Goal: Information Seeking & Learning: Find specific page/section

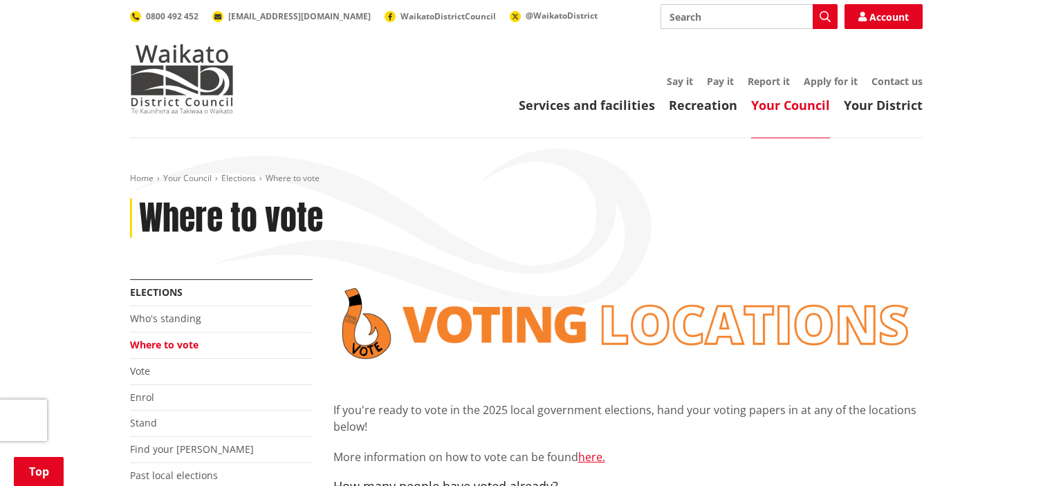
scroll to position [277, 0]
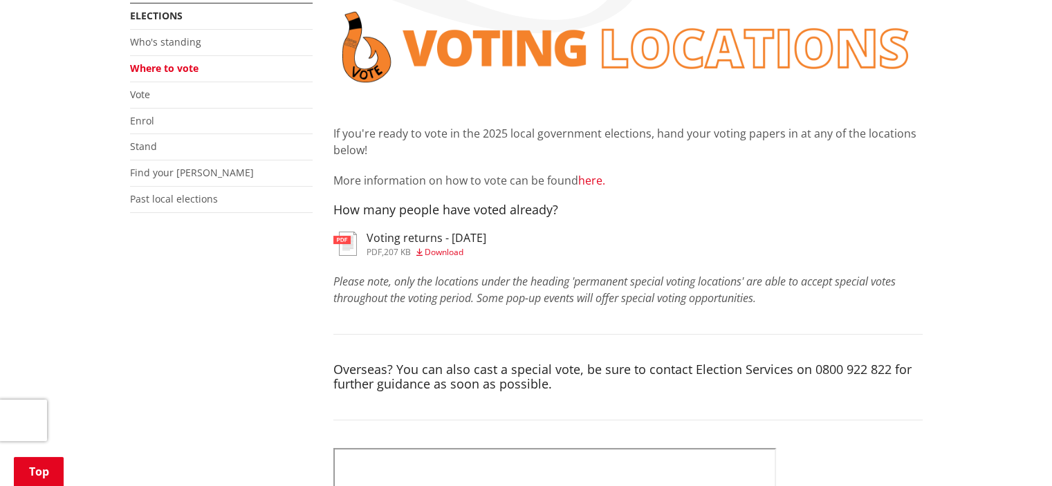
click at [595, 181] on link "here." at bounding box center [591, 180] width 27 height 15
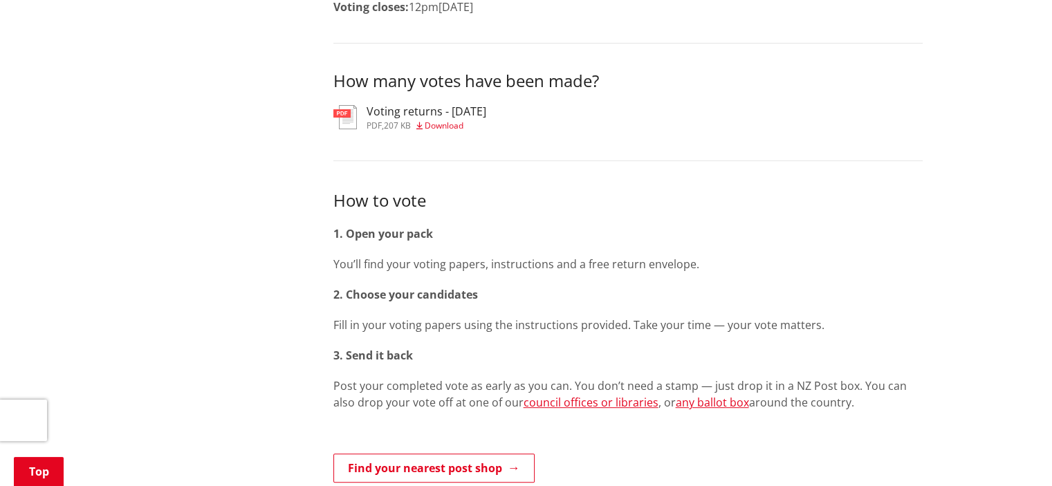
scroll to position [553, 0]
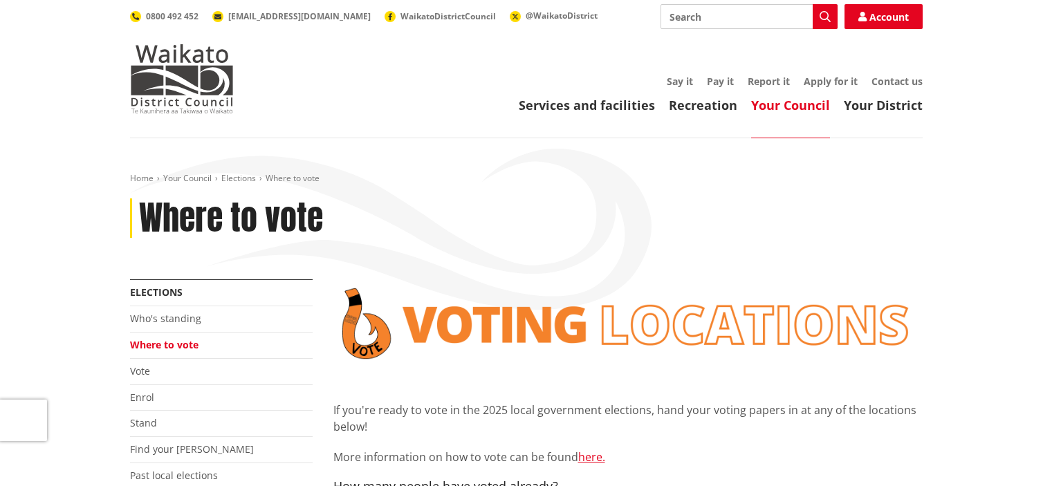
scroll to position [277, 0]
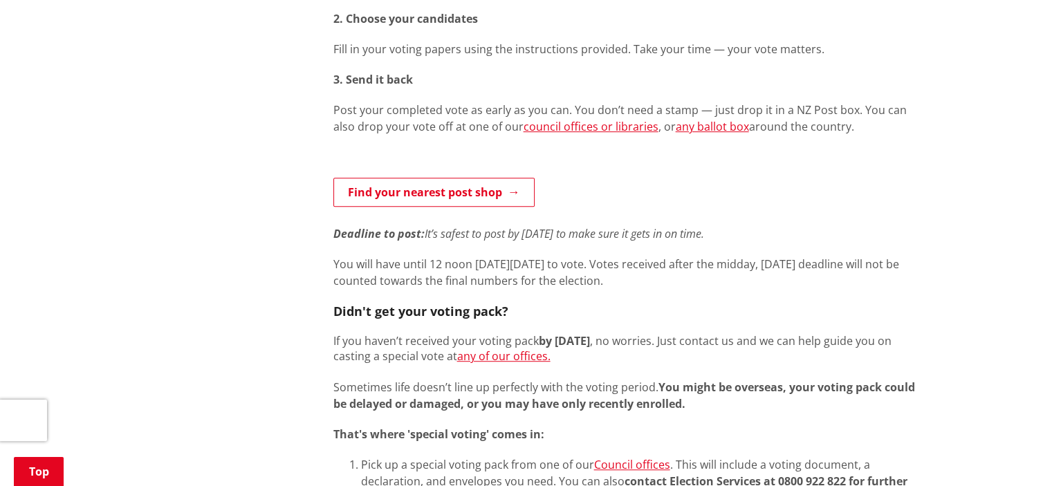
scroll to position [761, 0]
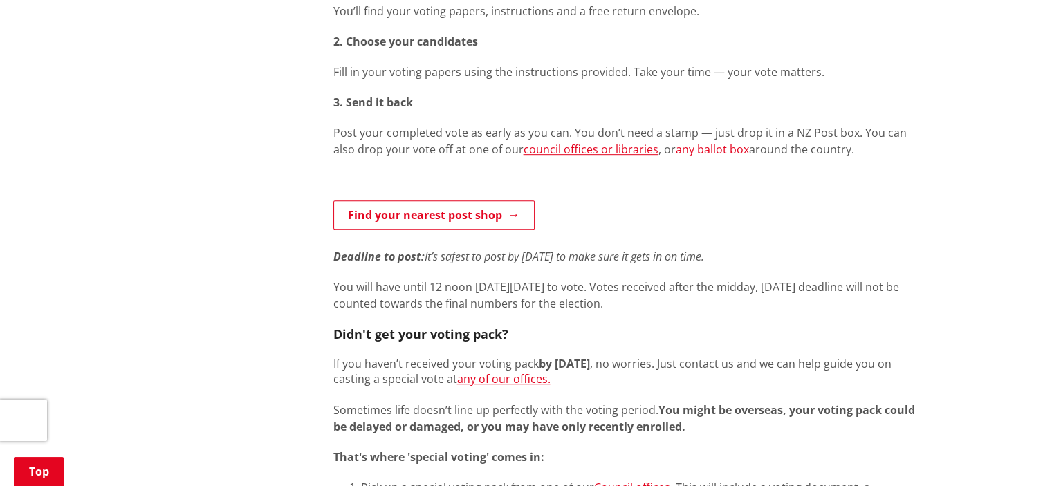
click at [676, 151] on link "any ballot box" at bounding box center [712, 149] width 73 height 15
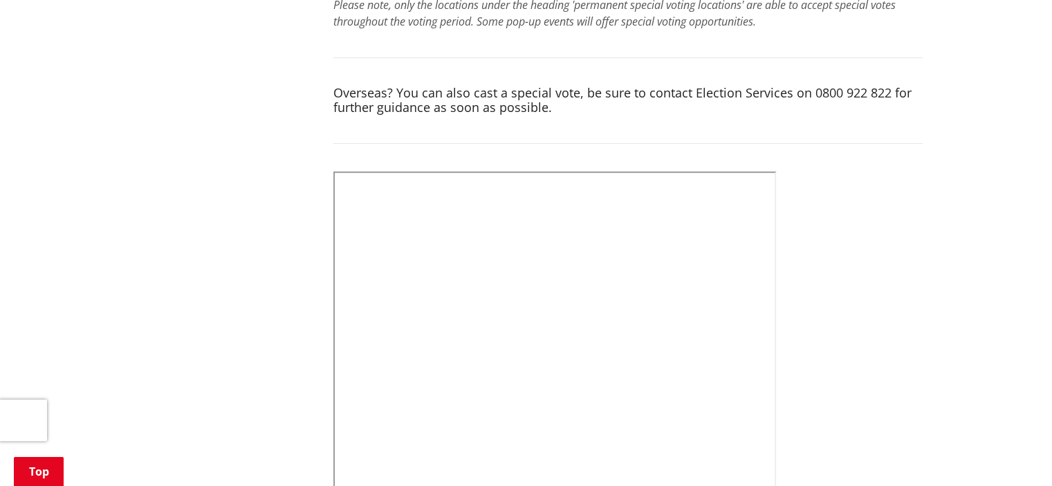
scroll to position [830, 0]
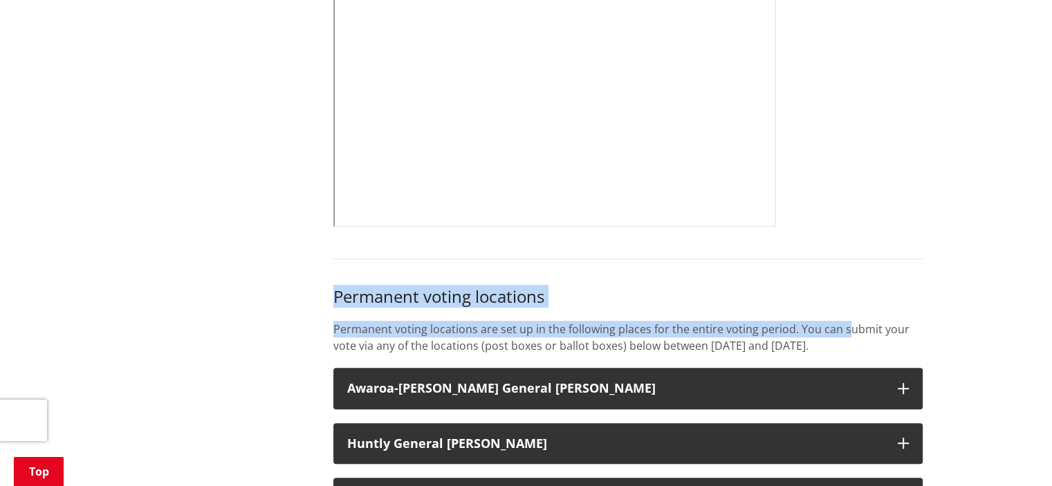
drag, startPoint x: 850, startPoint y: 308, endPoint x: 856, endPoint y: 239, distance: 68.7
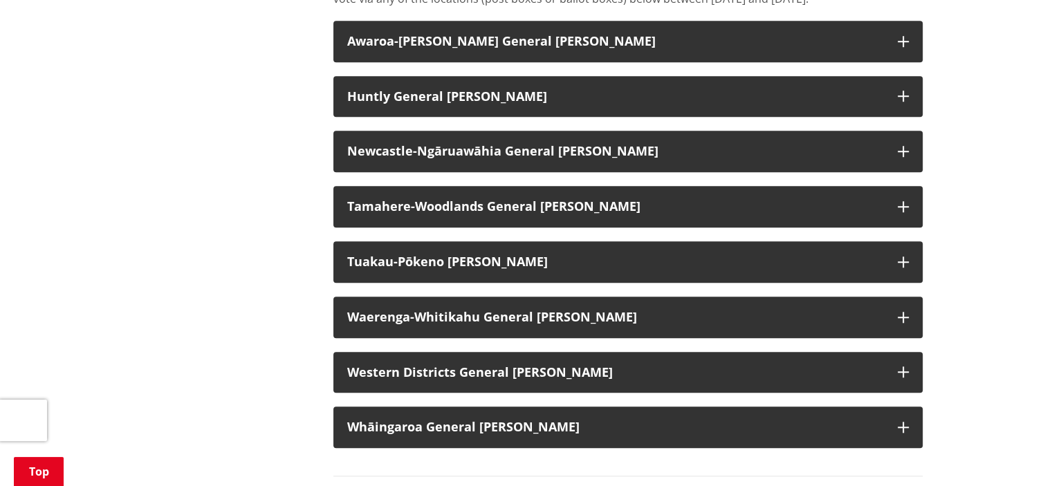
scroll to position [1176, 0]
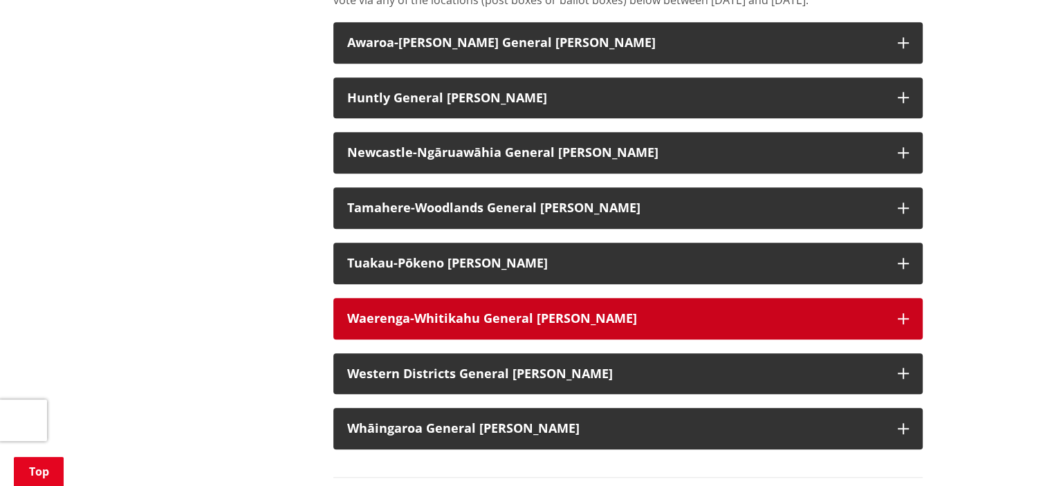
click at [386, 326] on strong "Waerenga-Whitikahu General [PERSON_NAME]" at bounding box center [492, 318] width 290 height 17
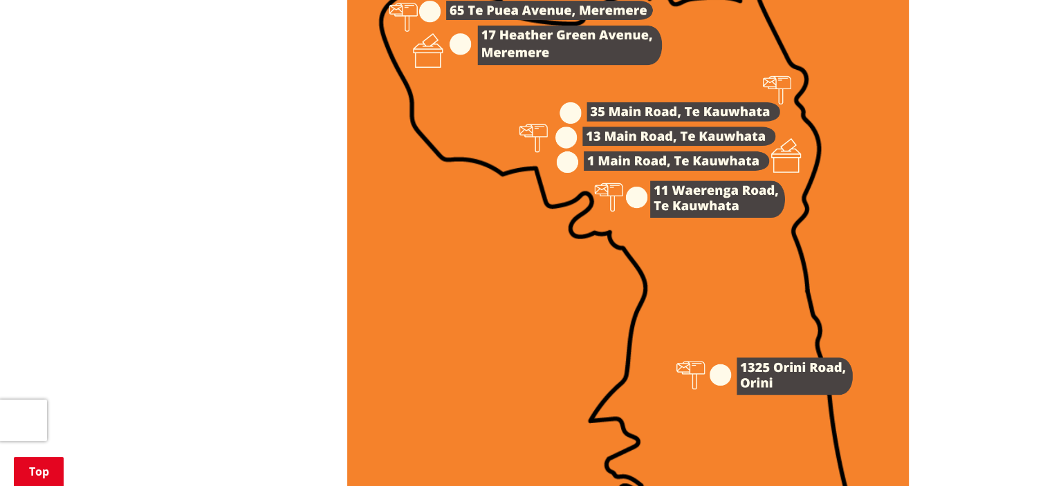
scroll to position [2421, 0]
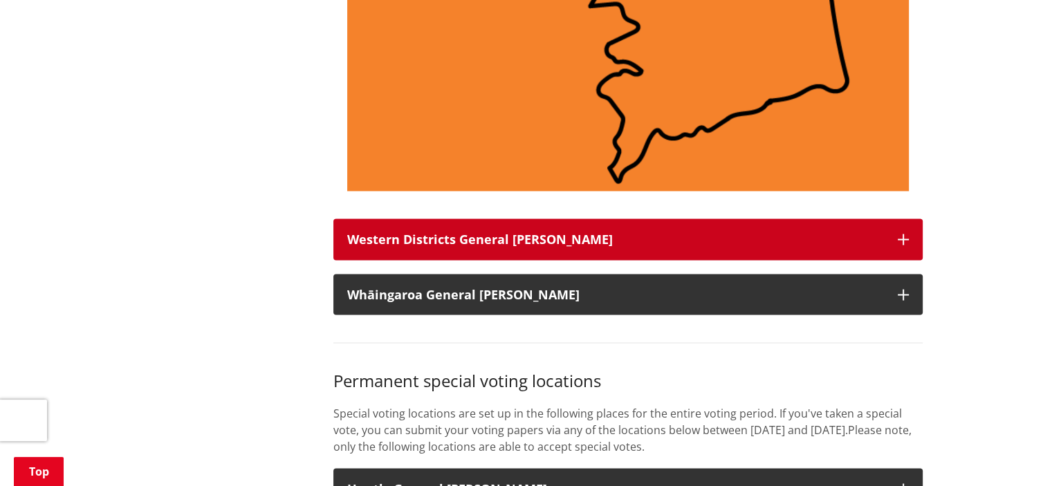
click at [347, 247] on strong "Western Districts General [PERSON_NAME]" at bounding box center [480, 238] width 266 height 17
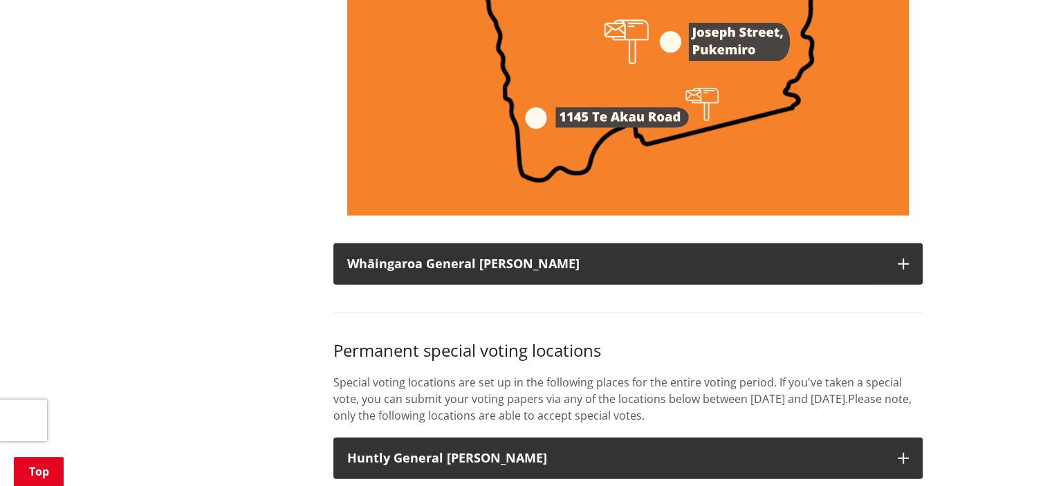
scroll to position [3666, 0]
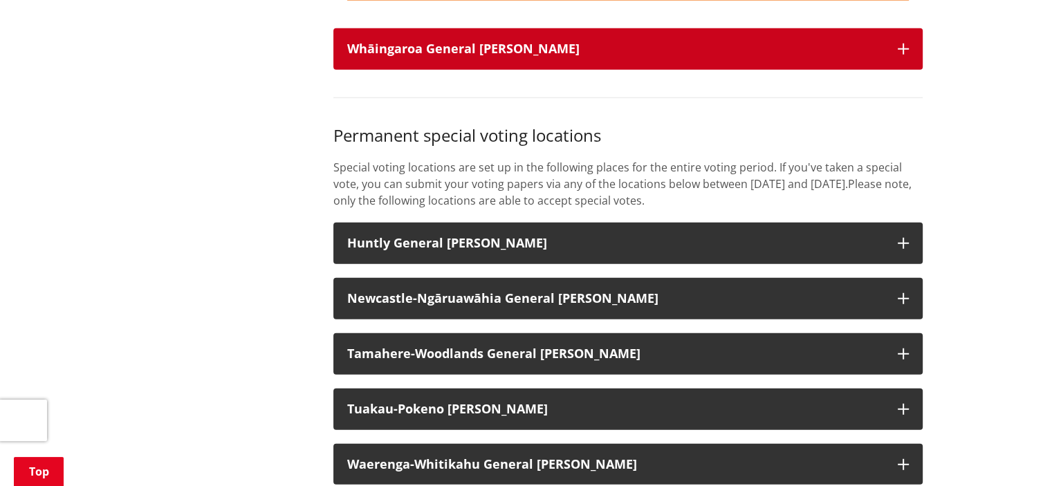
click at [416, 57] on strong "Whāingaroa General [PERSON_NAME]" at bounding box center [463, 48] width 232 height 17
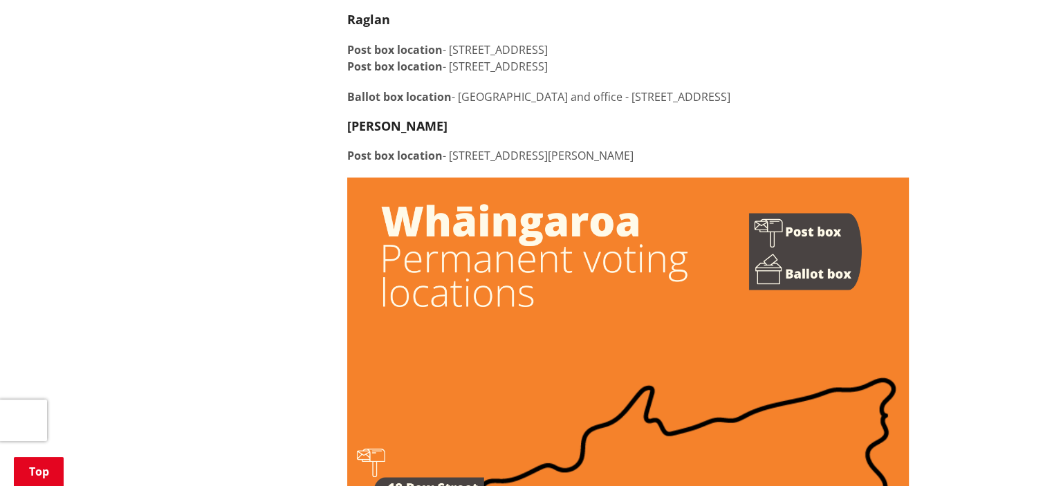
scroll to position [3804, 0]
